Goal: Task Accomplishment & Management: Complete application form

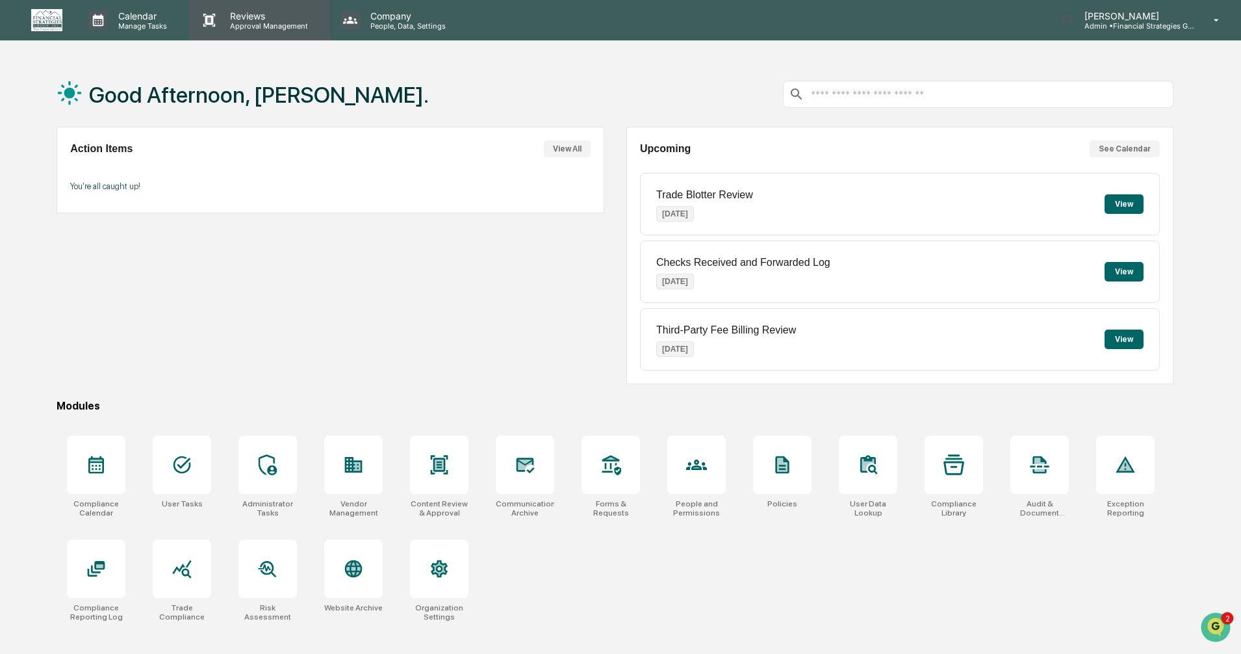
click at [248, 23] on p "Approval Management" at bounding box center [267, 25] width 95 height 9
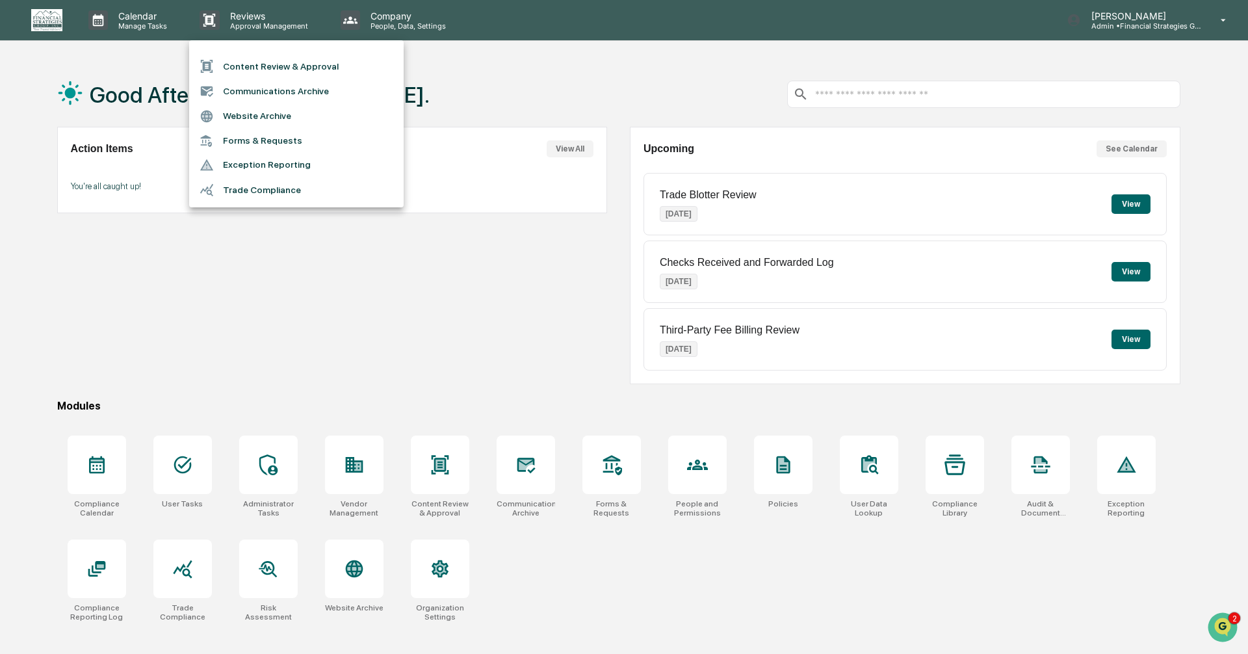
click at [255, 66] on li "Content Review & Approval" at bounding box center [296, 66] width 214 height 25
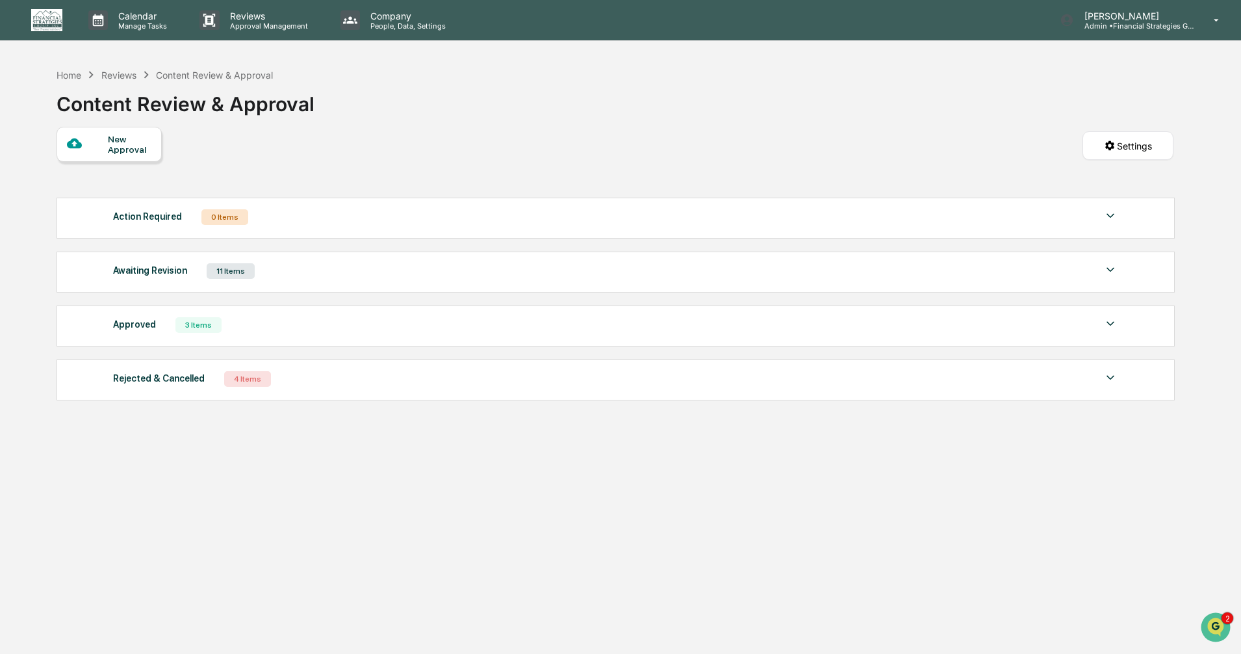
click at [108, 147] on div "New Approval" at bounding box center [130, 144] width 44 height 21
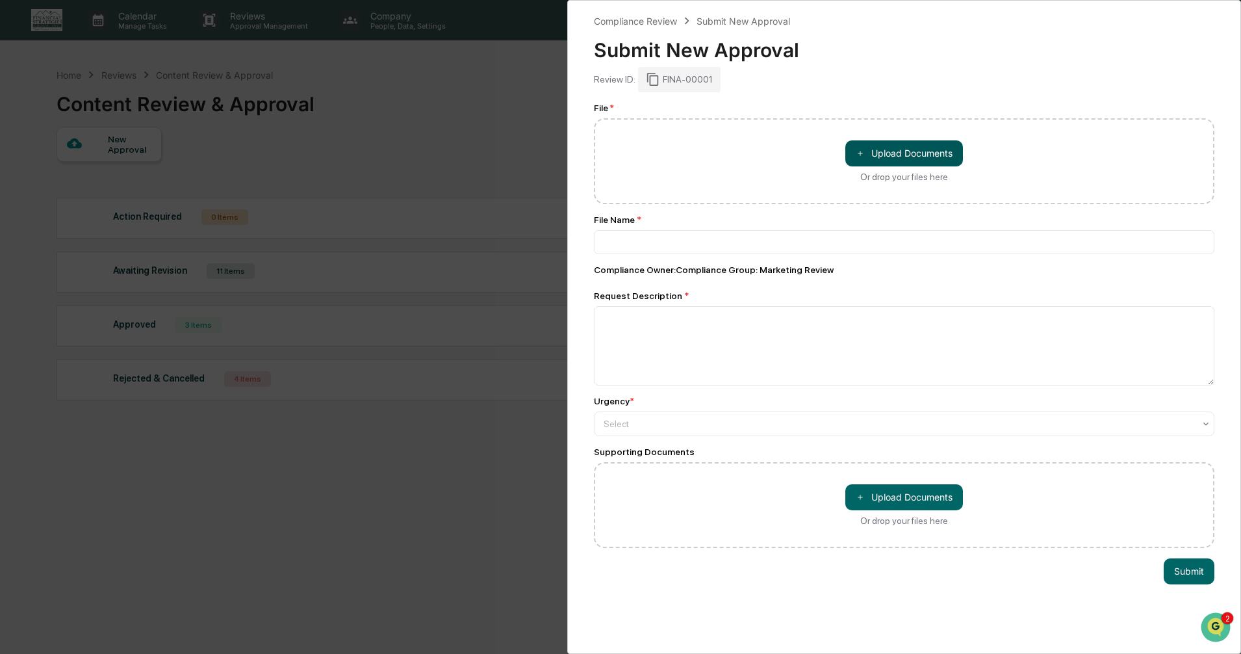
click at [879, 158] on button "＋ Upload Documents" at bounding box center [904, 153] width 118 height 26
type input "**********"
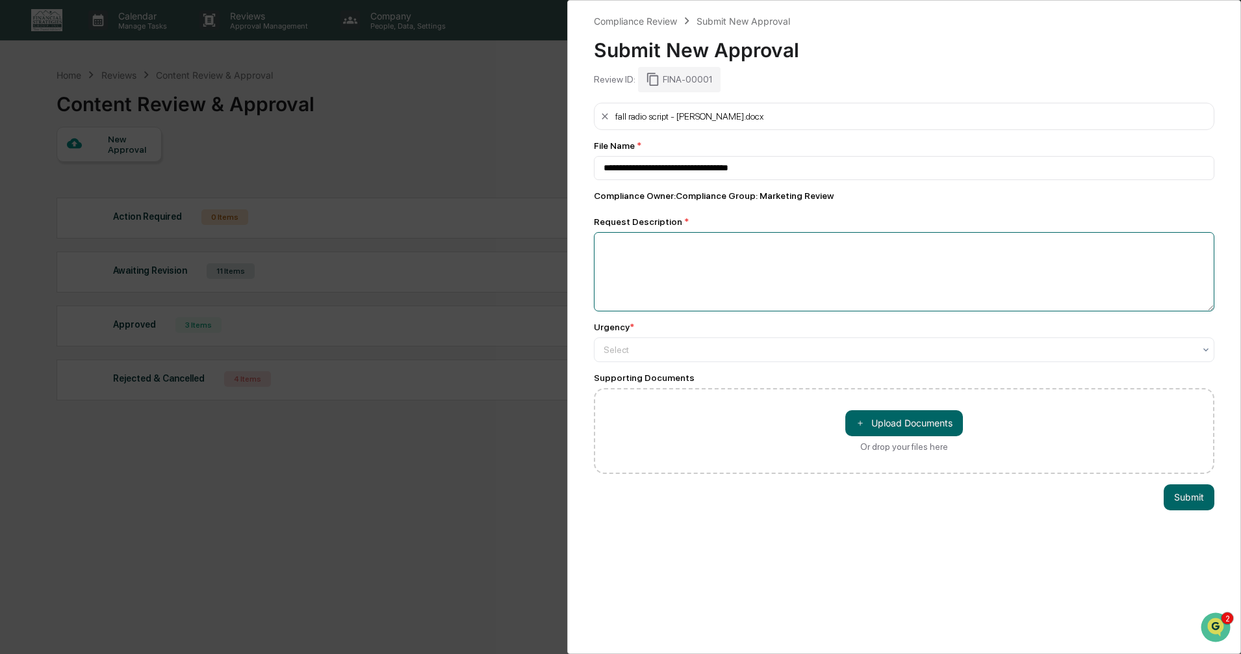
click at [700, 270] on textarea at bounding box center [904, 271] width 621 height 79
type textarea "**********"
click at [678, 333] on div "Urgency * Select" at bounding box center [904, 342] width 621 height 40
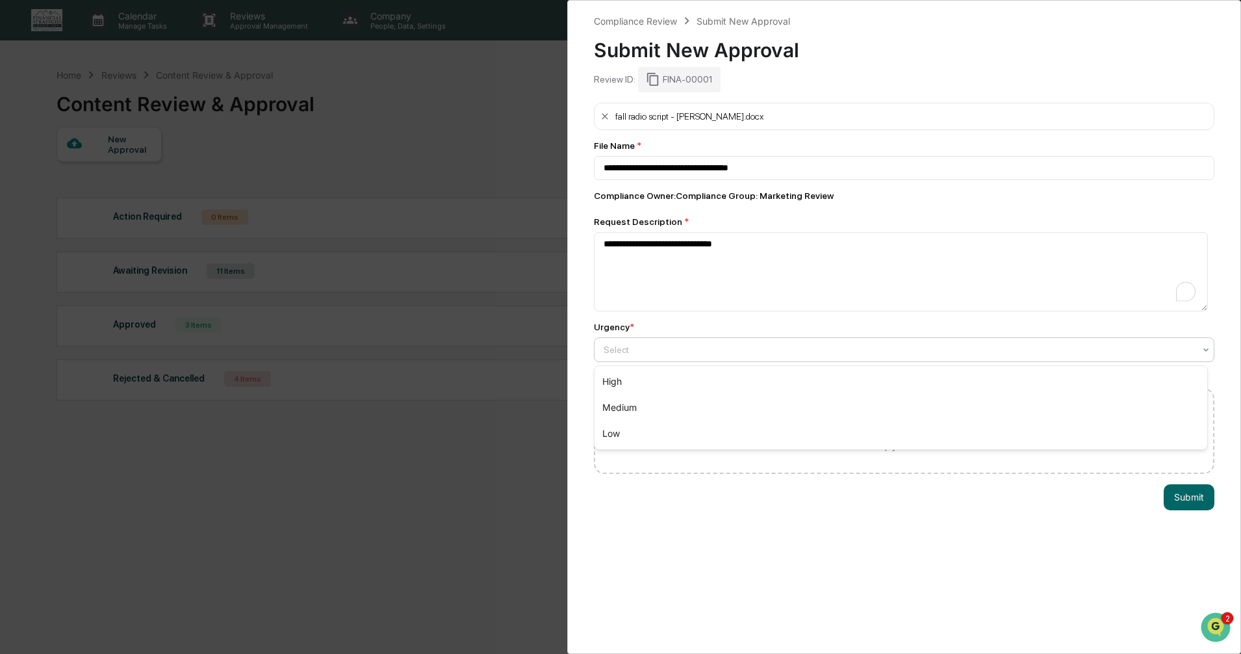
click at [673, 348] on div at bounding box center [899, 349] width 591 height 13
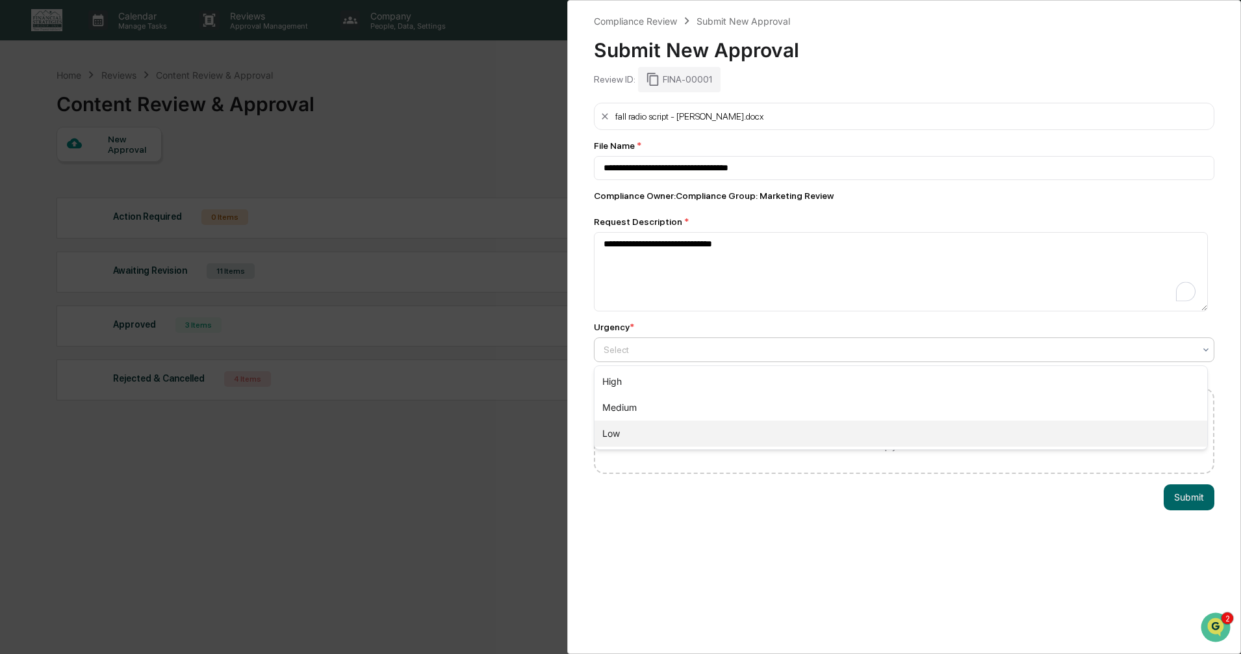
click at [645, 429] on div "Low" at bounding box center [901, 433] width 613 height 26
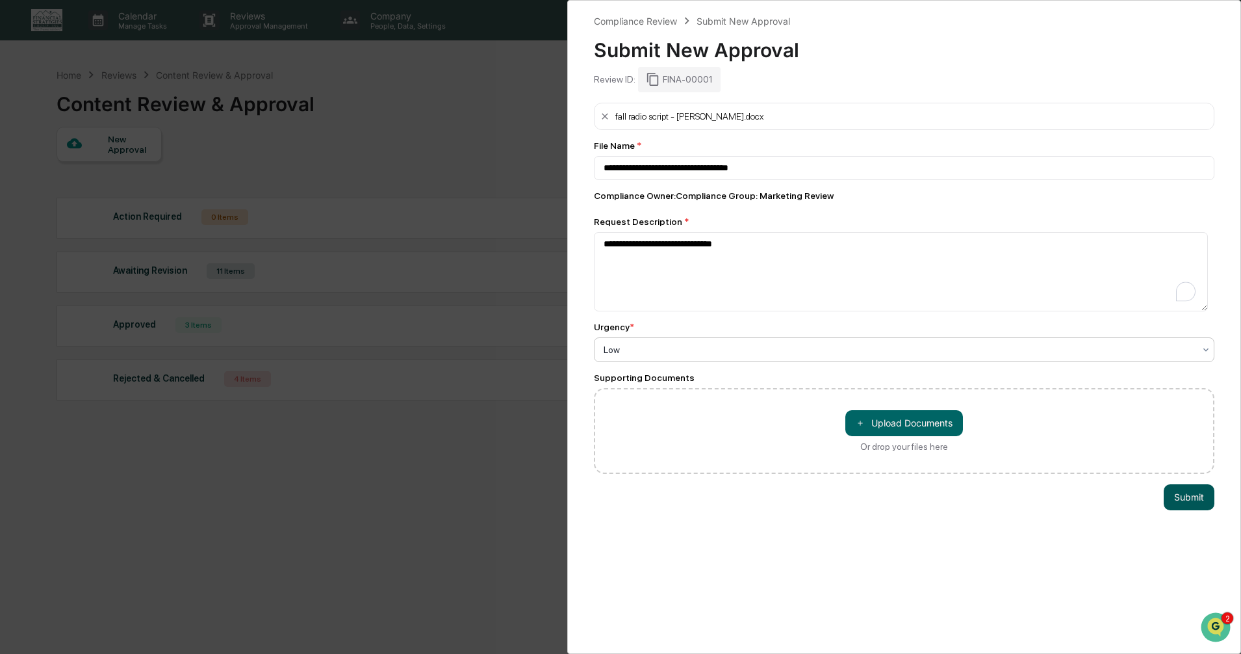
click at [1186, 500] on button "Submit" at bounding box center [1189, 497] width 51 height 26
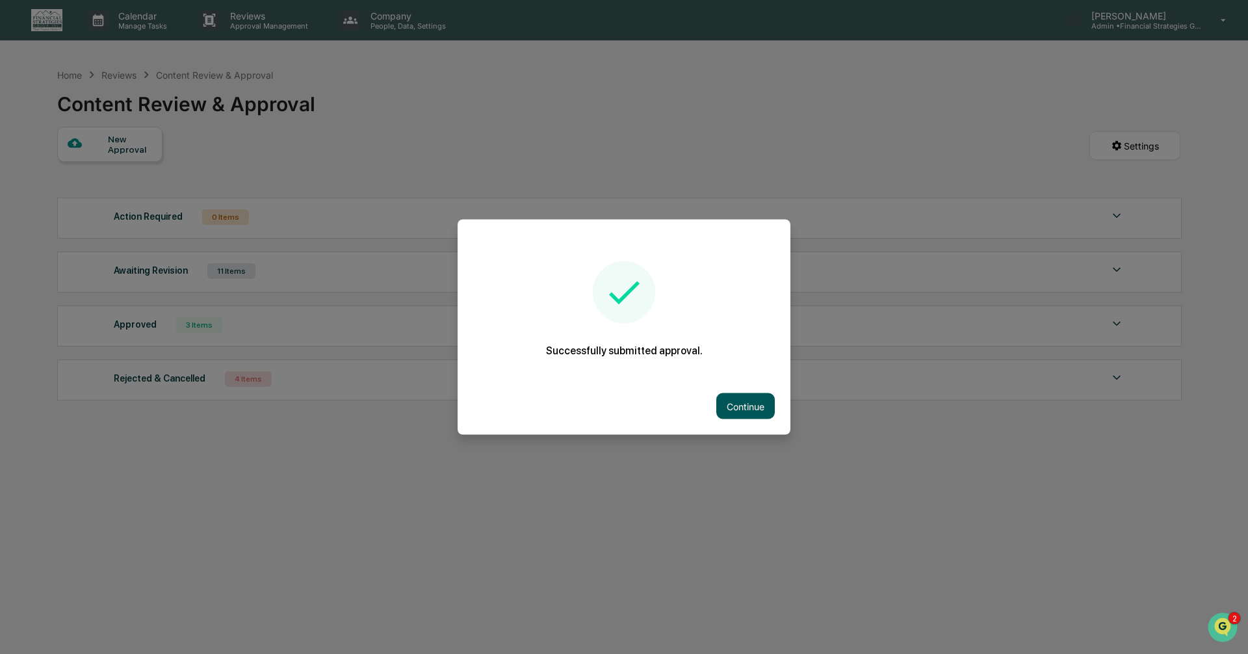
click at [730, 408] on button "Continue" at bounding box center [745, 406] width 58 height 26
